Goal: Transaction & Acquisition: Book appointment/travel/reservation

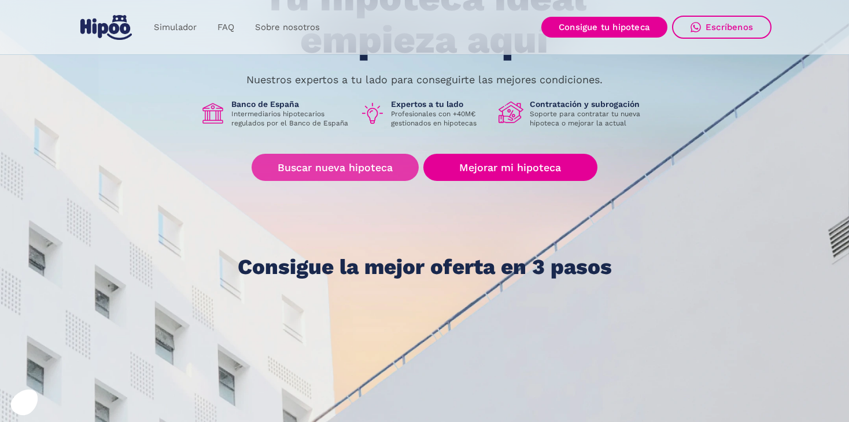
scroll to position [156, 0]
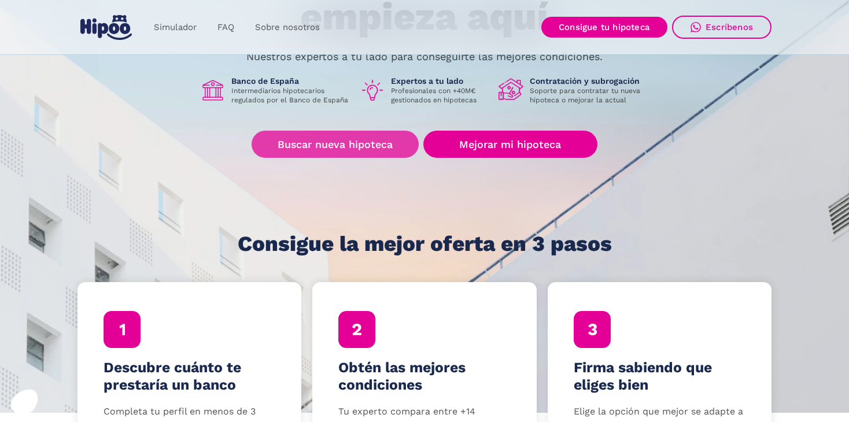
click at [346, 138] on link "Buscar nueva hipoteca" at bounding box center [335, 144] width 167 height 27
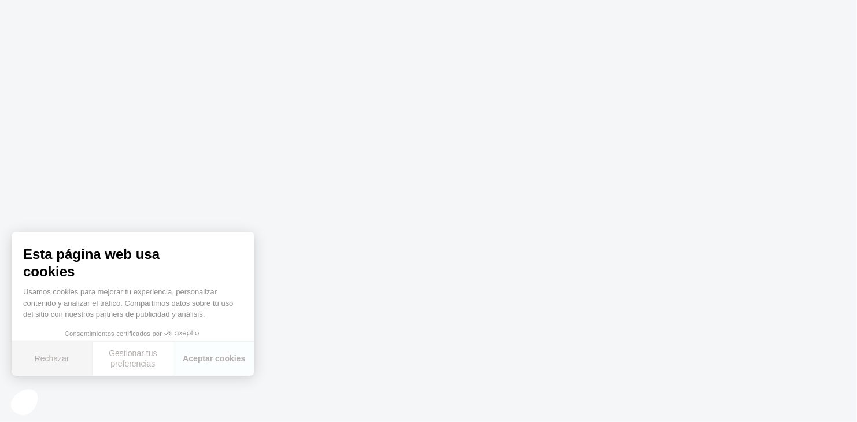
click at [75, 360] on button "Rechazar" at bounding box center [52, 359] width 81 height 34
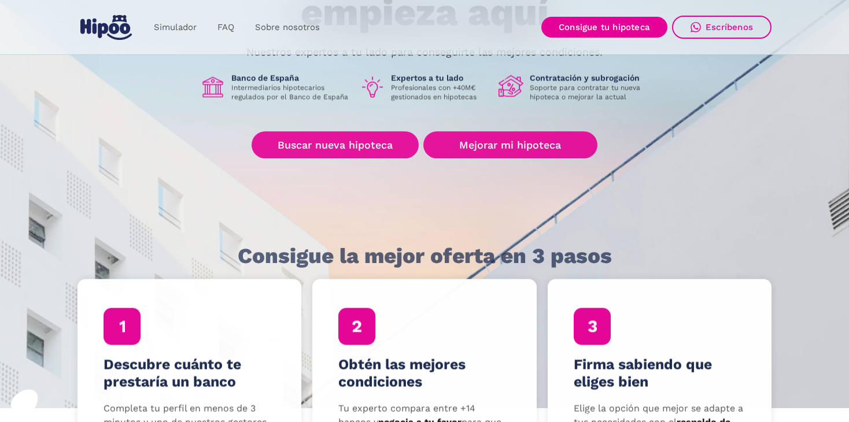
scroll to position [156, 0]
